Goal: Navigation & Orientation: Find specific page/section

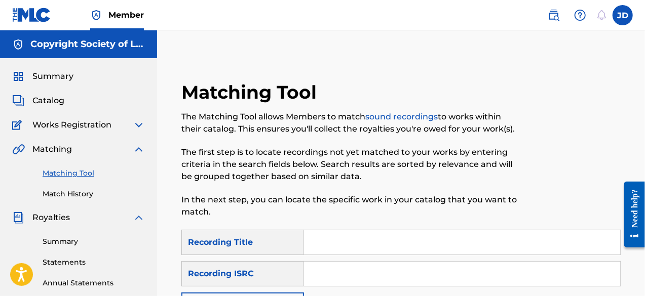
click at [51, 100] on span "Catalog" at bounding box center [48, 101] width 32 height 12
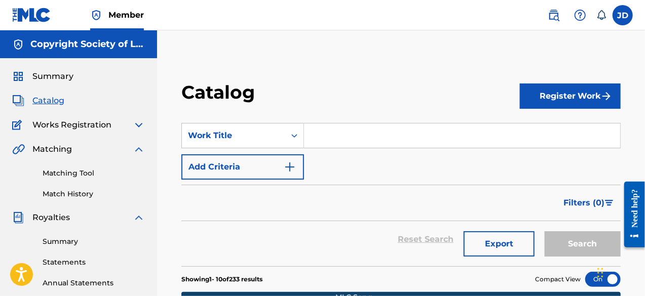
click at [54, 174] on link "Matching Tool" at bounding box center [94, 173] width 102 height 11
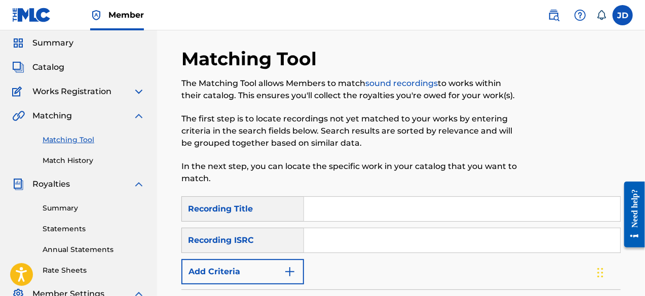
scroll to position [15, 0]
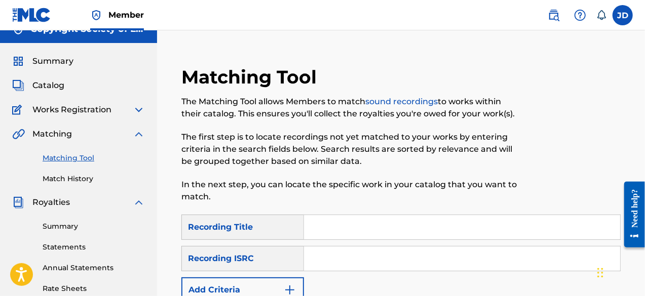
click at [61, 180] on link "Match History" at bounding box center [94, 179] width 102 height 11
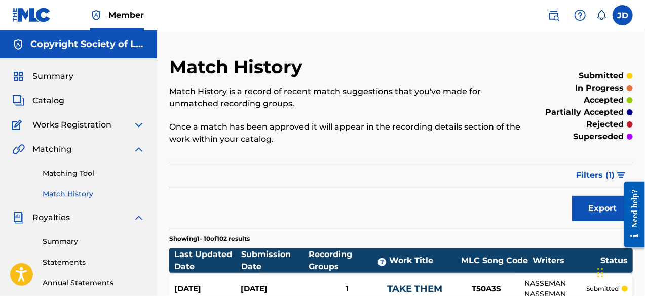
click at [53, 96] on span "Catalog" at bounding box center [48, 101] width 32 height 12
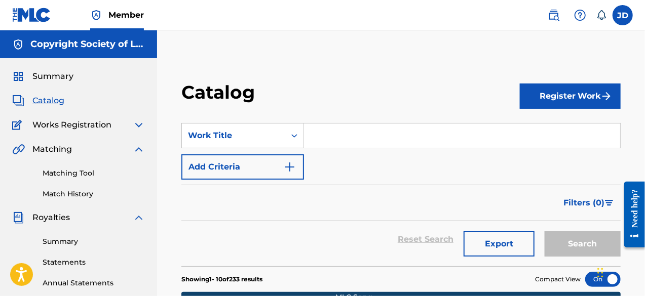
click at [72, 170] on link "Matching Tool" at bounding box center [94, 173] width 102 height 11
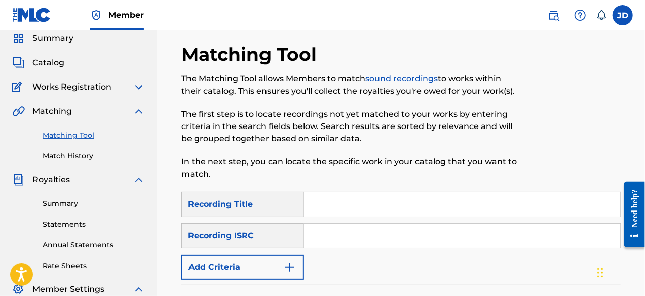
scroll to position [36, 0]
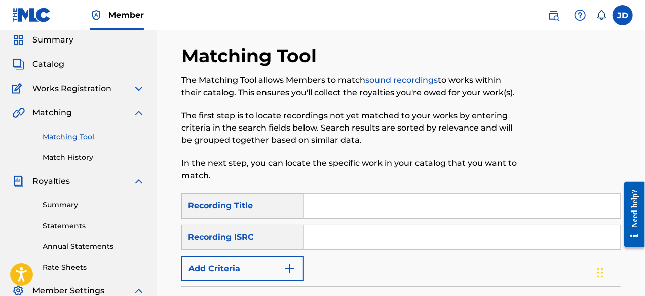
click at [75, 158] on link "Match History" at bounding box center [94, 158] width 102 height 11
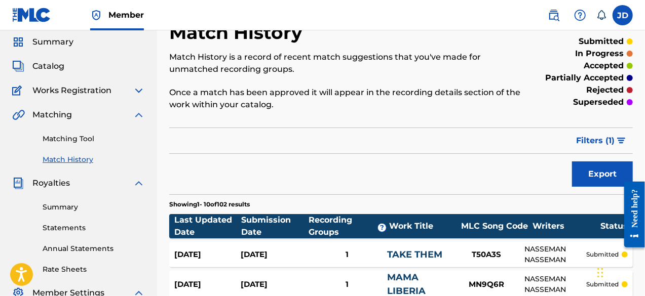
scroll to position [39, 0]
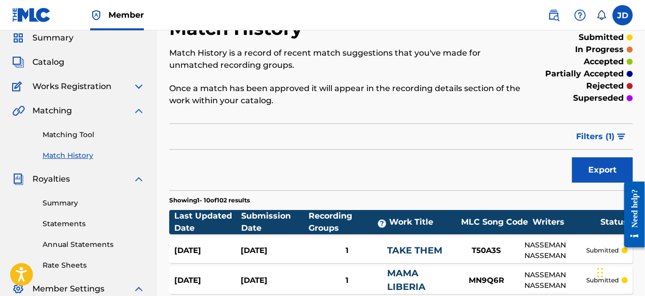
click at [590, 133] on span "Filters ( 1 )" at bounding box center [595, 137] width 39 height 12
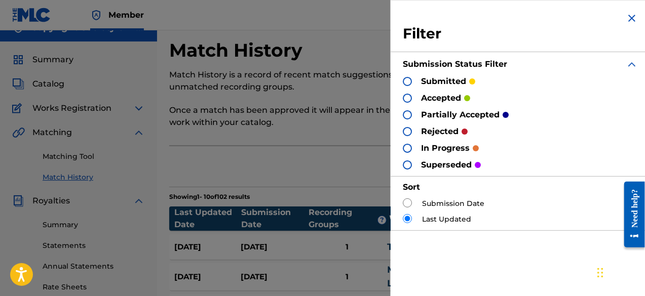
scroll to position [0, 0]
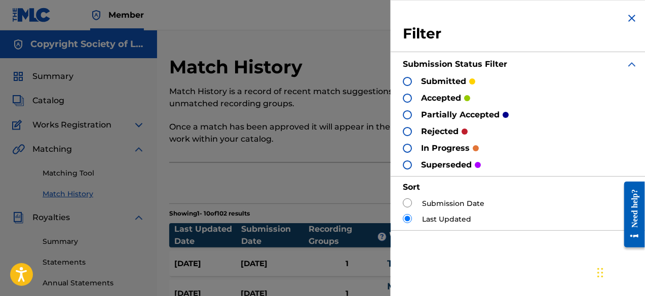
click at [627, 16] on img at bounding box center [632, 18] width 12 height 12
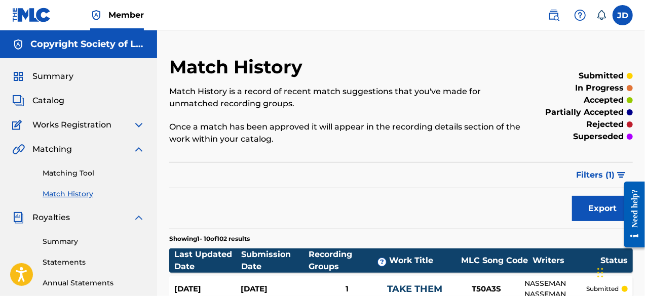
click at [62, 73] on span "Summary" at bounding box center [52, 76] width 41 height 12
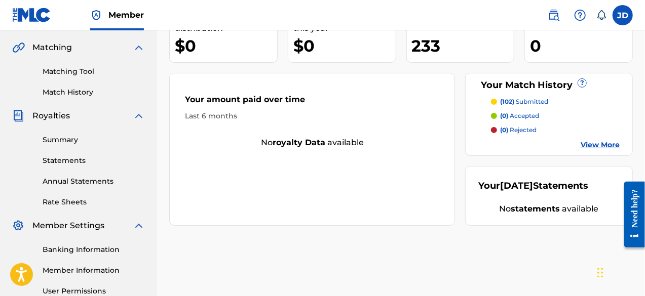
scroll to position [104, 0]
